Goal: Task Accomplishment & Management: Complete application form

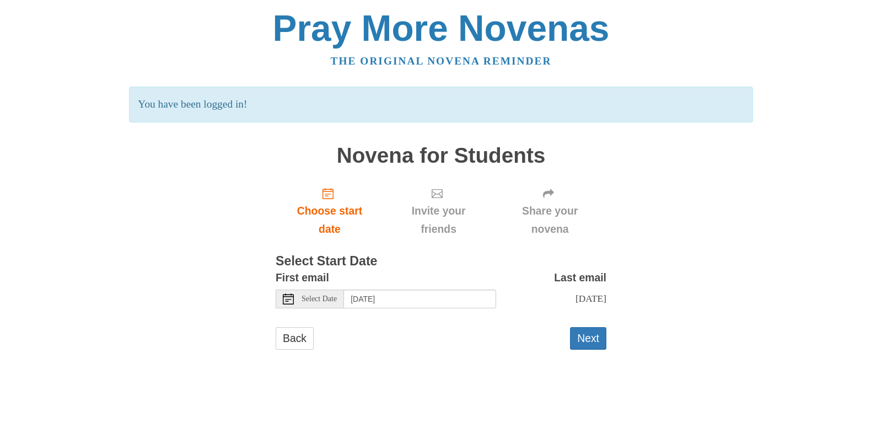
click at [288, 296] on use at bounding box center [288, 298] width 11 height 11
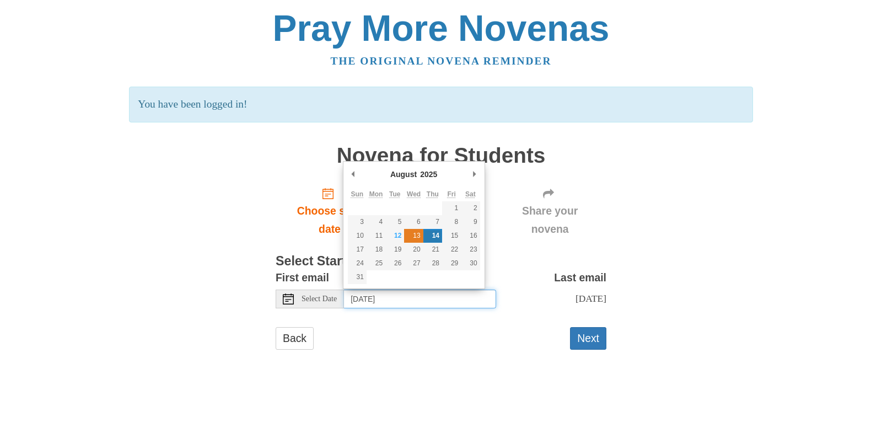
type input "[DATE]"
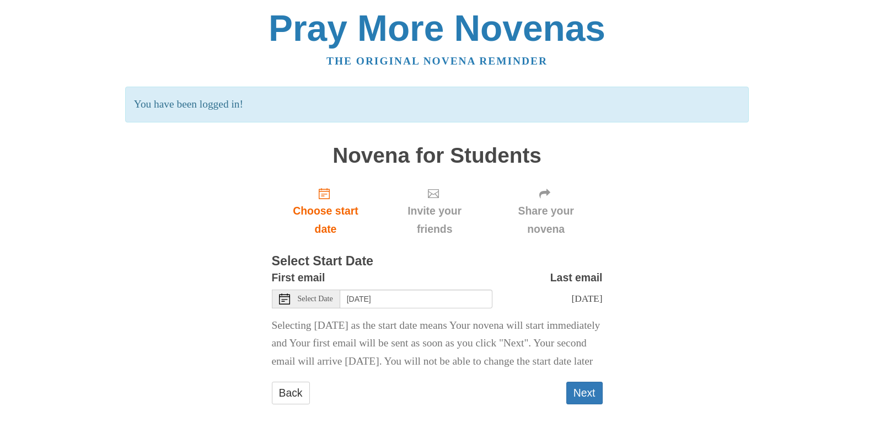
scroll to position [33, 0]
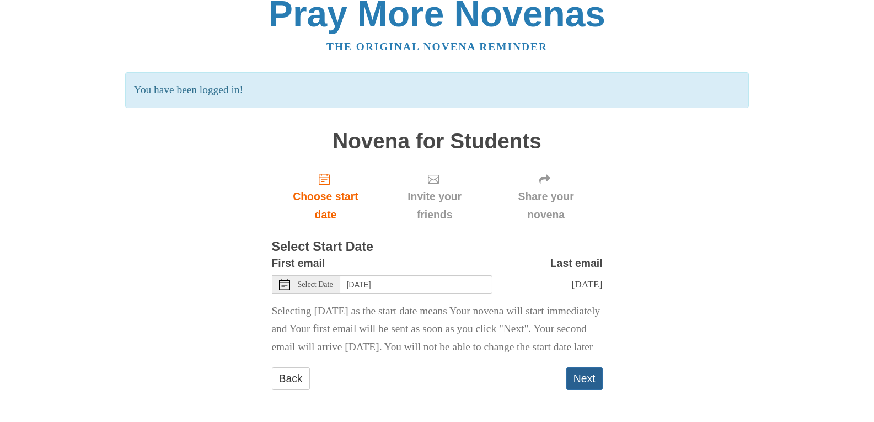
click at [588, 381] on button "Next" at bounding box center [584, 378] width 36 height 23
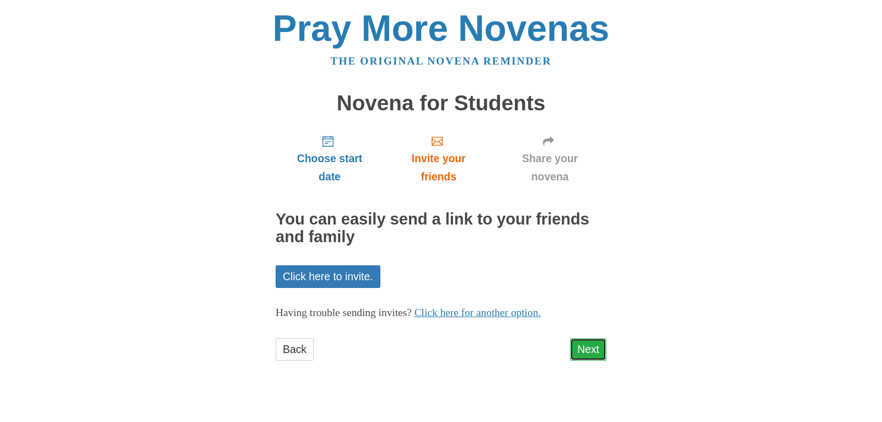
click at [585, 352] on link "Next" at bounding box center [588, 349] width 36 height 23
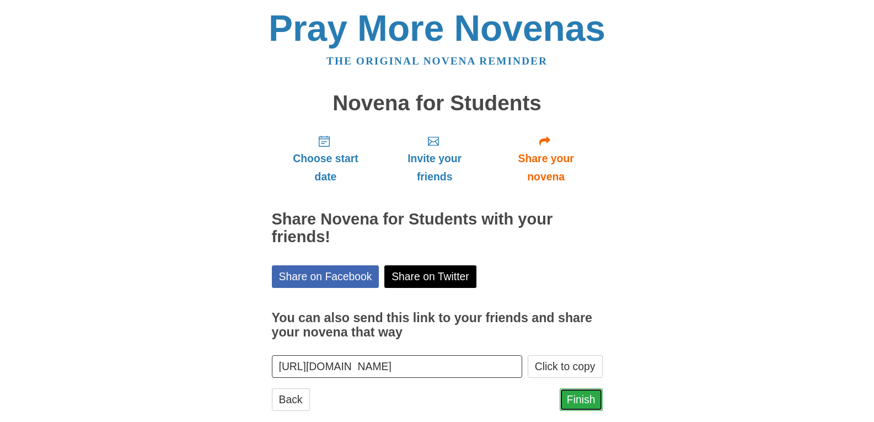
click at [585, 398] on link "Finish" at bounding box center [581, 399] width 43 height 23
